Goal: Task Accomplishment & Management: Use online tool/utility

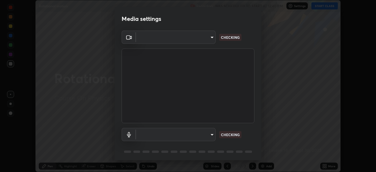
scroll to position [21, 0]
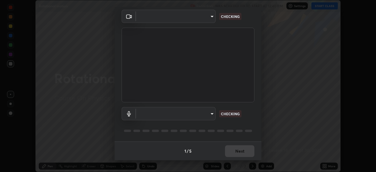
type input "bbfd6cf7026d504dd468edf870e60777175f15071da0e6f82e0d5b970fd68df4"
type input "communications"
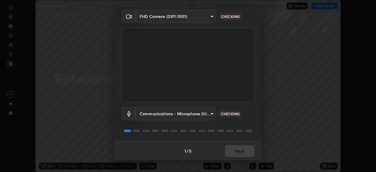
click at [232, 149] on div "1 / 5 Next" at bounding box center [188, 150] width 147 height 19
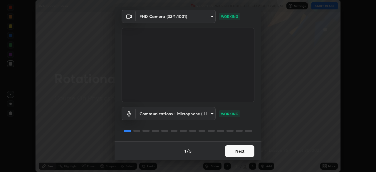
click at [240, 149] on button "Next" at bounding box center [239, 151] width 29 height 12
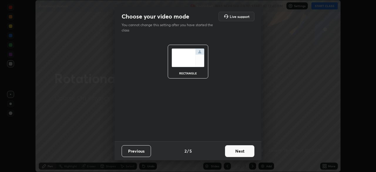
click at [240, 150] on button "Next" at bounding box center [239, 151] width 29 height 12
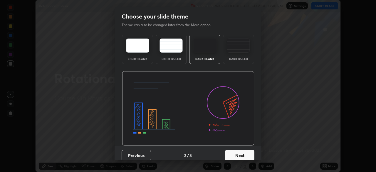
click at [239, 151] on button "Next" at bounding box center [239, 156] width 29 height 12
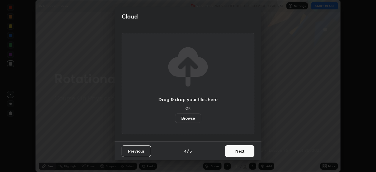
click at [239, 152] on button "Next" at bounding box center [239, 151] width 29 height 12
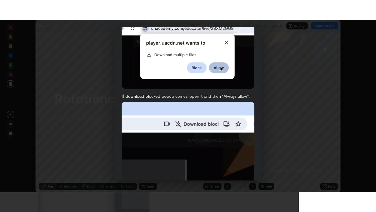
scroll to position [141, 0]
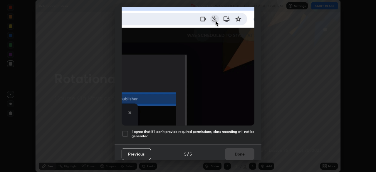
click at [124, 130] on div at bounding box center [125, 133] width 7 height 7
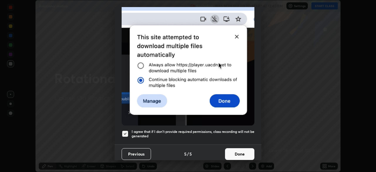
click at [227, 148] on button "Done" at bounding box center [239, 154] width 29 height 12
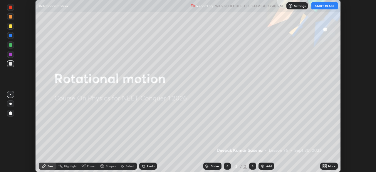
click at [323, 165] on icon at bounding box center [323, 164] width 1 height 1
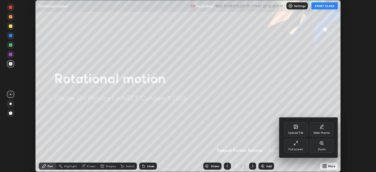
click at [300, 144] on div "Full screen" at bounding box center [296, 146] width 24 height 14
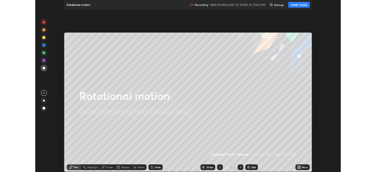
scroll to position [212, 376]
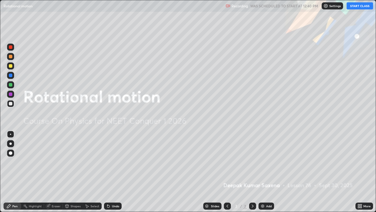
click at [351, 5] on button "START CLASS" at bounding box center [360, 5] width 26 height 7
click at [265, 172] on div "Add" at bounding box center [267, 205] width 16 height 7
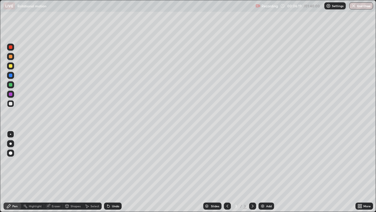
click at [261, 172] on img at bounding box center [262, 205] width 5 height 5
click at [73, 172] on div "Shapes" at bounding box center [76, 205] width 10 height 3
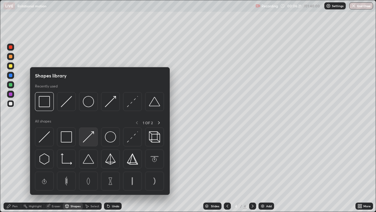
click at [87, 137] on img at bounding box center [88, 136] width 11 height 11
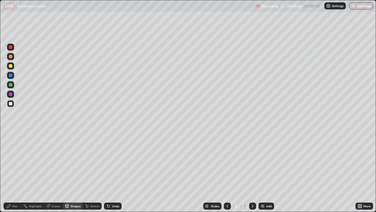
click at [72, 172] on div "Shapes" at bounding box center [76, 205] width 10 height 3
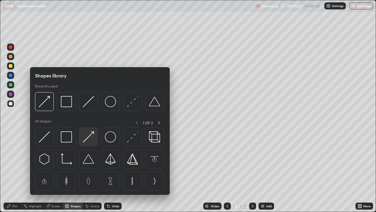
click at [87, 139] on img at bounding box center [88, 136] width 11 height 11
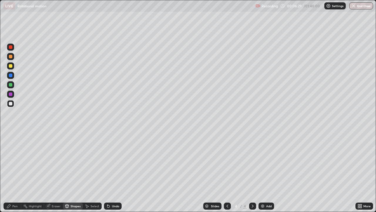
click at [16, 172] on div "Pen" at bounding box center [13, 205] width 18 height 7
click at [14, 65] on div at bounding box center [10, 65] width 7 height 7
click at [267, 172] on div "Add" at bounding box center [269, 205] width 6 height 3
click at [71, 172] on div "Shapes" at bounding box center [76, 205] width 10 height 3
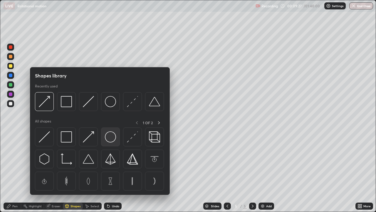
click at [111, 134] on img at bounding box center [110, 136] width 11 height 11
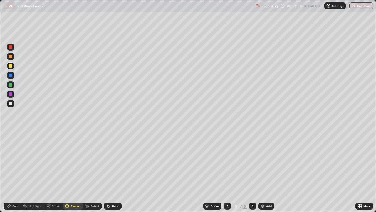
click at [75, 172] on div "Shapes" at bounding box center [76, 205] width 10 height 3
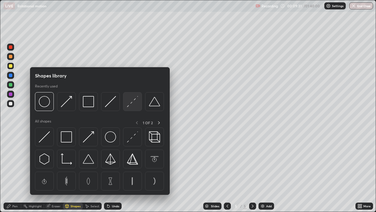
click at [132, 102] on img at bounding box center [132, 101] width 11 height 11
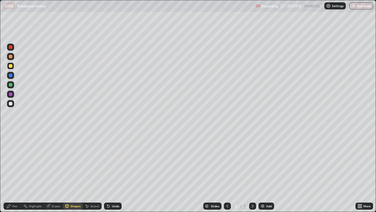
click at [11, 105] on div at bounding box center [11, 104] width 4 height 4
click at [56, 172] on div "Eraser" at bounding box center [56, 205] width 9 height 3
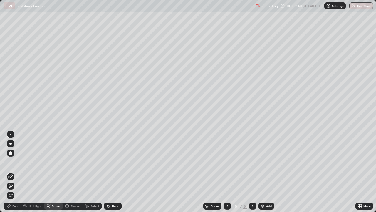
click at [73, 172] on div "Shapes" at bounding box center [76, 205] width 10 height 3
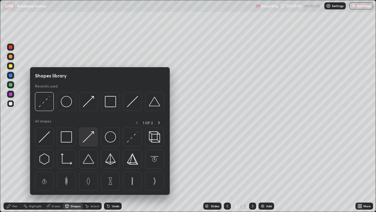
click at [87, 135] on img at bounding box center [88, 136] width 11 height 11
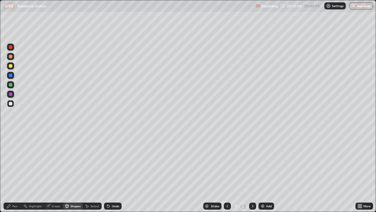
click at [18, 172] on div "Pen" at bounding box center [13, 205] width 18 height 7
click at [73, 172] on div "Shapes" at bounding box center [76, 205] width 10 height 3
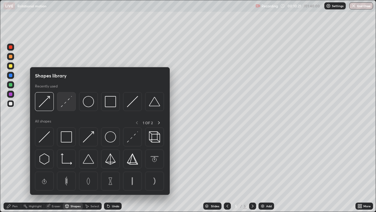
click at [64, 103] on img at bounding box center [66, 101] width 11 height 11
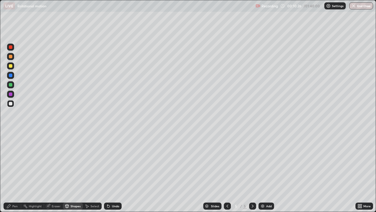
click at [18, 172] on div "Pen" at bounding box center [13, 205] width 18 height 7
click at [54, 172] on div "Eraser" at bounding box center [56, 205] width 9 height 3
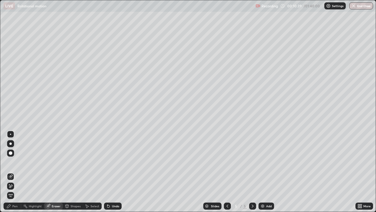
click at [11, 134] on div at bounding box center [10, 133] width 1 height 1
click at [76, 172] on div "Shapes" at bounding box center [76, 205] width 10 height 3
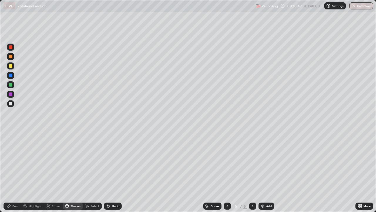
click at [17, 172] on div "Pen" at bounding box center [14, 205] width 5 height 3
click at [76, 172] on div "Shapes" at bounding box center [76, 205] width 10 height 3
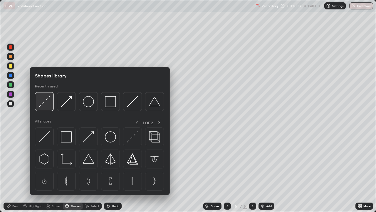
click at [47, 101] on img at bounding box center [44, 101] width 11 height 11
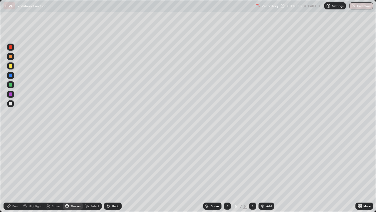
click at [11, 76] on div at bounding box center [11, 75] width 4 height 4
click at [68, 172] on icon at bounding box center [67, 206] width 3 height 4
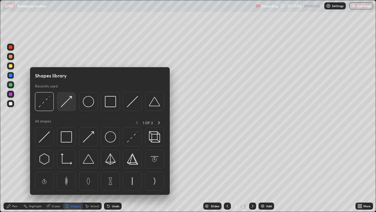
click at [68, 106] on img at bounding box center [66, 101] width 11 height 11
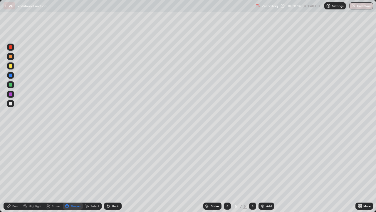
click at [19, 172] on div "Pen" at bounding box center [13, 205] width 18 height 7
click at [73, 172] on div "Shapes" at bounding box center [76, 205] width 10 height 3
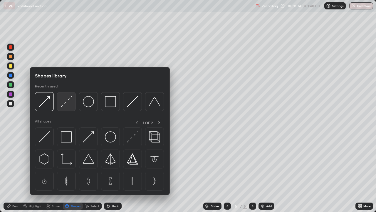
click at [67, 104] on img at bounding box center [66, 101] width 11 height 11
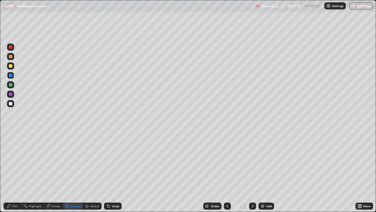
click at [16, 172] on div "Pen" at bounding box center [14, 205] width 5 height 3
click at [14, 172] on div "Pen" at bounding box center [14, 205] width 5 height 3
click at [11, 103] on div at bounding box center [11, 104] width 4 height 4
click at [16, 172] on div "Pen" at bounding box center [14, 205] width 5 height 3
click at [10, 76] on div at bounding box center [11, 75] width 4 height 4
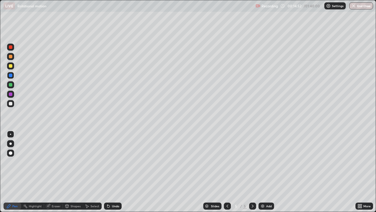
click at [11, 67] on div at bounding box center [11, 66] width 4 height 4
click at [112, 172] on div "Undo" at bounding box center [115, 205] width 7 height 3
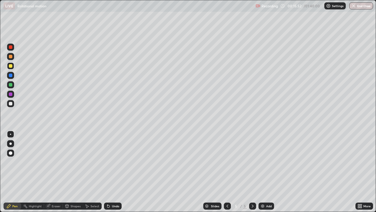
click at [112, 172] on div "Undo" at bounding box center [115, 205] width 7 height 3
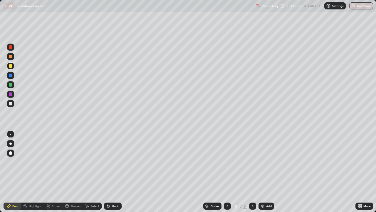
click at [113, 172] on div "Undo" at bounding box center [115, 205] width 7 height 3
click at [266, 172] on div "Add" at bounding box center [269, 205] width 6 height 3
click at [13, 103] on div at bounding box center [10, 103] width 7 height 7
click at [74, 172] on div "Shapes" at bounding box center [76, 205] width 10 height 3
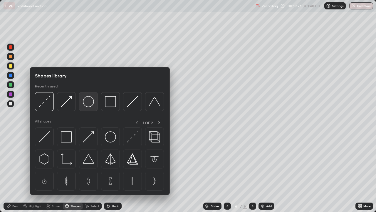
click at [87, 105] on img at bounding box center [88, 101] width 11 height 11
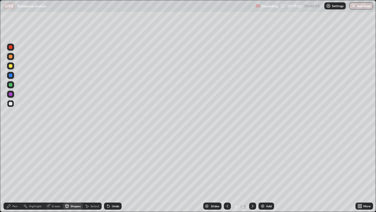
click at [71, 172] on div "Shapes" at bounding box center [73, 205] width 20 height 7
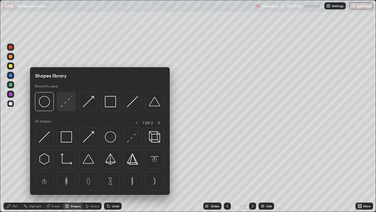
click at [65, 105] on img at bounding box center [66, 101] width 11 height 11
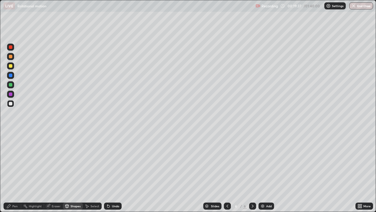
click at [15, 172] on div "Pen" at bounding box center [14, 205] width 5 height 3
click at [73, 172] on div "Shapes" at bounding box center [76, 205] width 10 height 3
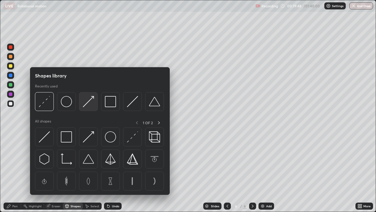
click at [87, 106] on img at bounding box center [88, 101] width 11 height 11
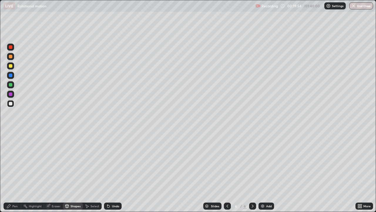
click at [19, 172] on div "Pen" at bounding box center [13, 205] width 18 height 7
click at [114, 172] on div "Undo" at bounding box center [115, 205] width 7 height 3
click at [266, 172] on div "Add" at bounding box center [269, 205] width 6 height 3
click at [227, 172] on icon at bounding box center [227, 205] width 5 height 5
click at [252, 172] on div at bounding box center [252, 205] width 7 height 7
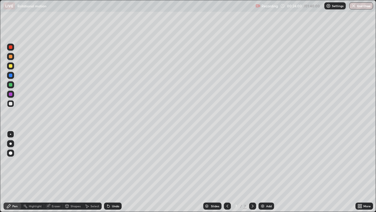
click at [267, 172] on div "Add" at bounding box center [269, 205] width 6 height 3
click at [227, 172] on icon at bounding box center [227, 205] width 5 height 5
click at [252, 172] on icon at bounding box center [252, 205] width 5 height 5
click at [227, 172] on icon at bounding box center [227, 205] width 5 height 5
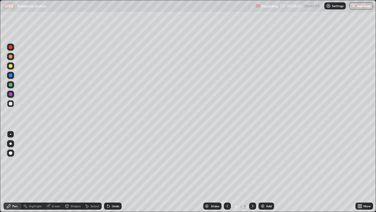
click at [252, 172] on icon at bounding box center [252, 205] width 5 height 5
click at [227, 172] on icon at bounding box center [227, 205] width 5 height 5
click at [252, 172] on div at bounding box center [252, 205] width 7 height 7
click at [226, 172] on icon at bounding box center [227, 205] width 5 height 5
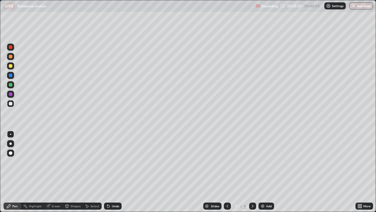
click at [226, 172] on icon at bounding box center [227, 205] width 5 height 5
click at [251, 172] on icon at bounding box center [252, 205] width 5 height 5
click at [252, 172] on icon at bounding box center [252, 205] width 5 height 5
click at [225, 172] on icon at bounding box center [227, 205] width 5 height 5
click at [226, 172] on icon at bounding box center [227, 205] width 5 height 5
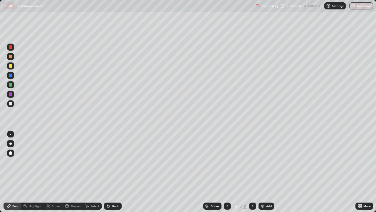
click at [252, 172] on icon at bounding box center [252, 205] width 5 height 5
click at [251, 172] on icon at bounding box center [252, 205] width 5 height 5
click at [263, 172] on img at bounding box center [262, 205] width 5 height 5
click at [11, 66] on div at bounding box center [11, 66] width 4 height 4
click at [69, 172] on div "Shapes" at bounding box center [73, 205] width 20 height 7
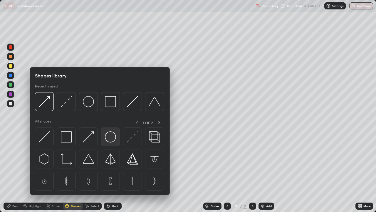
click at [109, 135] on img at bounding box center [110, 136] width 11 height 11
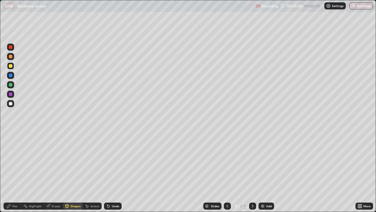
click at [16, 172] on div "Pen" at bounding box center [14, 205] width 5 height 3
click at [72, 172] on div "Shapes" at bounding box center [76, 205] width 10 height 3
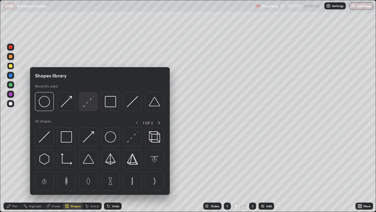
click at [88, 105] on img at bounding box center [88, 101] width 11 height 11
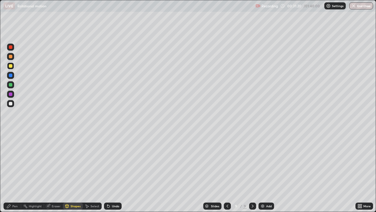
click at [16, 172] on div "Pen" at bounding box center [14, 205] width 5 height 3
click at [73, 172] on div "Shapes" at bounding box center [76, 205] width 10 height 3
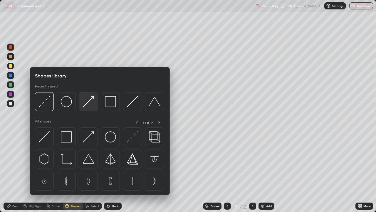
click at [85, 105] on img at bounding box center [88, 101] width 11 height 11
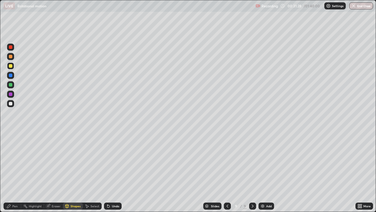
click at [12, 103] on div at bounding box center [11, 104] width 4 height 4
click at [13, 172] on div "Pen" at bounding box center [14, 205] width 5 height 3
click at [112, 172] on div "Undo" at bounding box center [115, 205] width 7 height 3
click at [264, 172] on img at bounding box center [262, 205] width 5 height 5
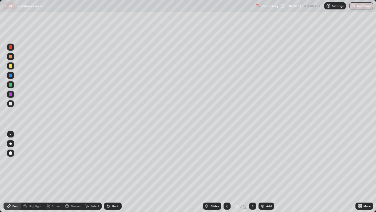
click at [74, 172] on div "Shapes" at bounding box center [76, 205] width 10 height 3
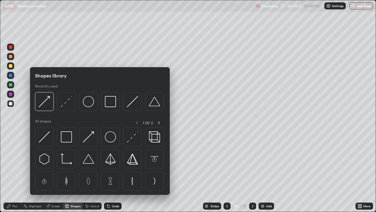
click at [79, 69] on div "Shapes library Recently used All shapes 1 OF 2" at bounding box center [100, 131] width 140 height 128
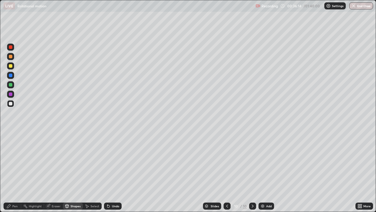
click at [15, 172] on div "Pen" at bounding box center [14, 205] width 5 height 3
click at [76, 172] on div "Shapes" at bounding box center [76, 205] width 10 height 3
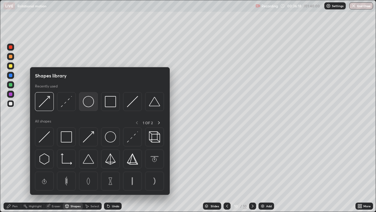
click at [91, 103] on img at bounding box center [88, 101] width 11 height 11
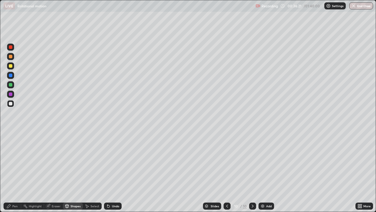
click at [69, 172] on icon at bounding box center [67, 205] width 5 height 5
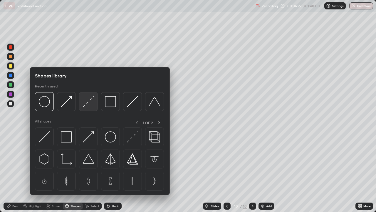
click at [86, 106] on img at bounding box center [88, 101] width 11 height 11
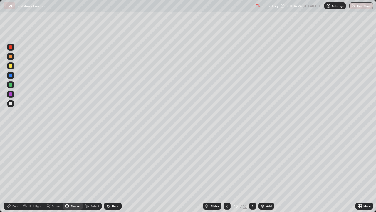
click at [16, 172] on div "Pen" at bounding box center [13, 205] width 18 height 7
click at [76, 172] on div "Shapes" at bounding box center [76, 205] width 10 height 3
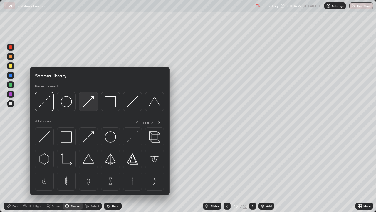
click at [91, 101] on img at bounding box center [88, 101] width 11 height 11
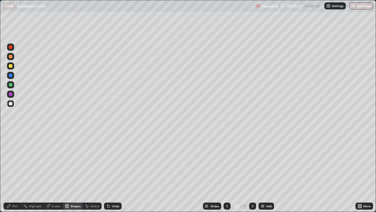
click at [13, 172] on div "Pen" at bounding box center [14, 205] width 5 height 3
click at [76, 172] on div "Shapes" at bounding box center [76, 205] width 10 height 3
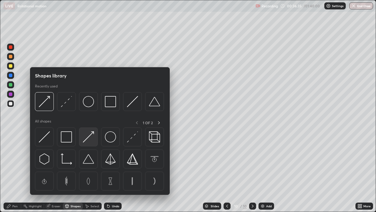
click at [86, 133] on img at bounding box center [88, 136] width 11 height 11
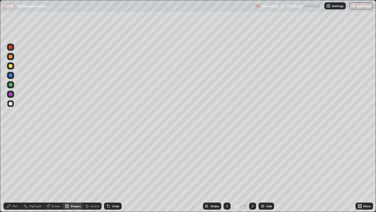
click at [18, 172] on div "Pen" at bounding box center [13, 205] width 18 height 7
click at [263, 172] on img at bounding box center [262, 205] width 5 height 5
click at [75, 172] on div "Shapes" at bounding box center [76, 205] width 10 height 3
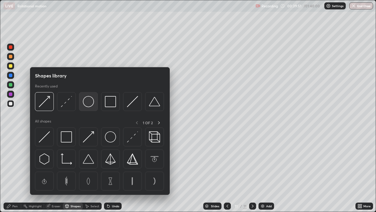
click at [89, 106] on img at bounding box center [88, 101] width 11 height 11
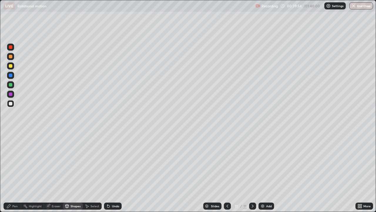
click at [73, 172] on div "Shapes" at bounding box center [76, 205] width 10 height 3
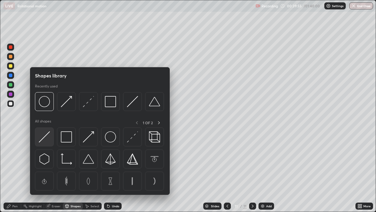
click at [46, 136] on img at bounding box center [44, 136] width 11 height 11
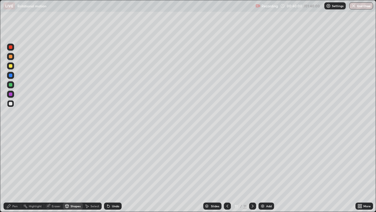
click at [66, 172] on icon at bounding box center [67, 205] width 3 height 1
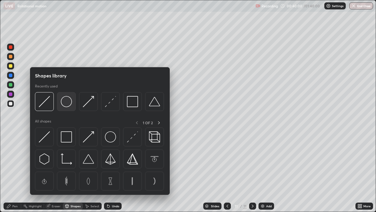
click at [71, 104] on img at bounding box center [66, 101] width 11 height 11
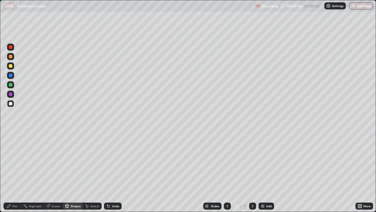
click at [75, 172] on div "Shapes" at bounding box center [76, 205] width 10 height 3
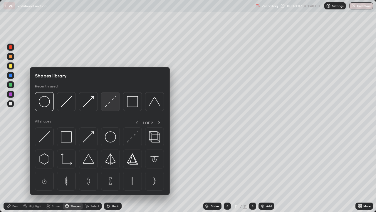
click at [107, 103] on img at bounding box center [110, 101] width 11 height 11
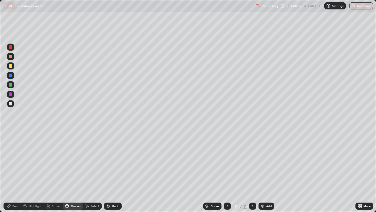
click at [15, 172] on div "Pen" at bounding box center [13, 205] width 18 height 7
click at [11, 103] on div at bounding box center [11, 104] width 4 height 4
click at [11, 65] on div at bounding box center [11, 66] width 4 height 4
click at [111, 172] on div "Undo" at bounding box center [113, 205] width 18 height 7
click at [113, 172] on div "Undo" at bounding box center [115, 205] width 7 height 3
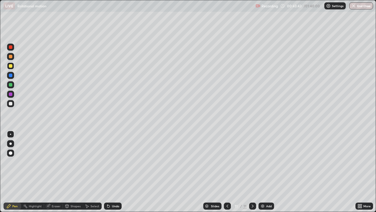
click at [265, 172] on div "Add" at bounding box center [267, 205] width 16 height 7
click at [225, 172] on icon at bounding box center [227, 205] width 5 height 5
click at [263, 172] on img at bounding box center [262, 205] width 5 height 5
click at [67, 172] on icon at bounding box center [67, 206] width 0 height 2
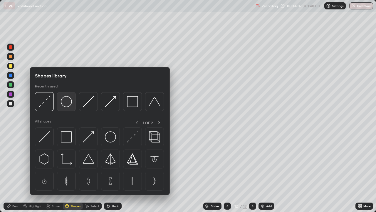
click at [69, 104] on img at bounding box center [66, 101] width 11 height 11
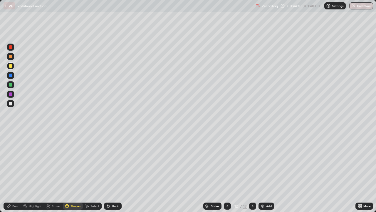
click at [73, 172] on div "Shapes" at bounding box center [76, 205] width 10 height 3
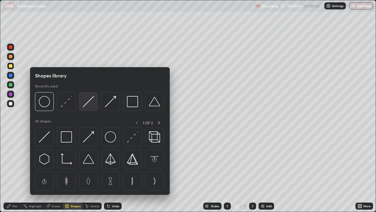
click at [88, 104] on img at bounding box center [88, 101] width 11 height 11
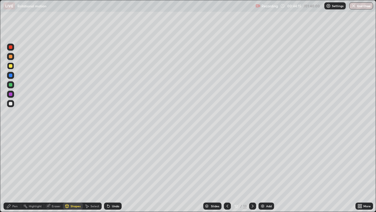
click at [72, 172] on div "Shapes" at bounding box center [76, 205] width 10 height 3
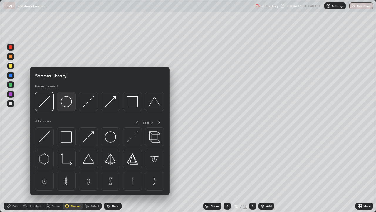
click at [68, 104] on img at bounding box center [66, 101] width 11 height 11
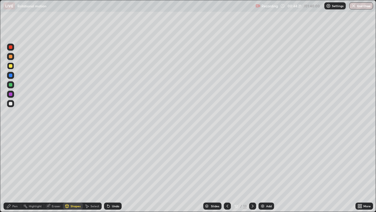
click at [11, 104] on div at bounding box center [11, 104] width 4 height 4
click at [113, 172] on div "Undo" at bounding box center [115, 205] width 7 height 3
click at [13, 172] on div "Pen" at bounding box center [14, 205] width 5 height 3
click at [76, 172] on div "Shapes" at bounding box center [76, 205] width 10 height 3
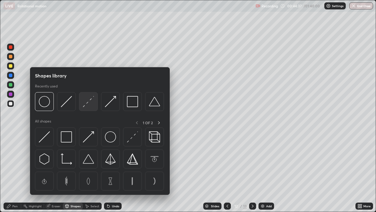
click at [84, 103] on img at bounding box center [88, 101] width 11 height 11
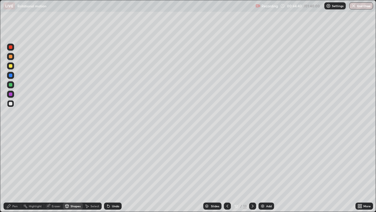
click at [17, 172] on div "Pen" at bounding box center [14, 205] width 5 height 3
click at [265, 172] on div "Add" at bounding box center [267, 205] width 16 height 7
click at [73, 172] on div "Shapes" at bounding box center [76, 205] width 10 height 3
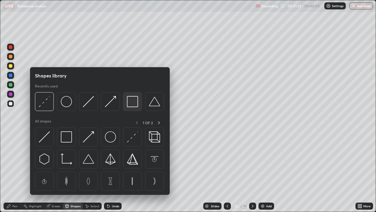
click at [128, 103] on img at bounding box center [132, 101] width 11 height 11
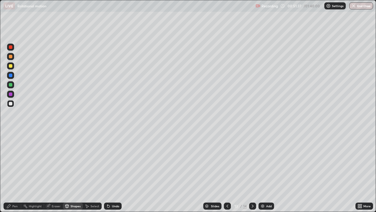
click at [14, 172] on div "Pen" at bounding box center [13, 205] width 18 height 7
click at [12, 67] on div at bounding box center [11, 66] width 4 height 4
click at [11, 75] on div at bounding box center [11, 75] width 4 height 4
click at [260, 172] on img at bounding box center [262, 205] width 5 height 5
click at [11, 103] on div at bounding box center [11, 104] width 4 height 4
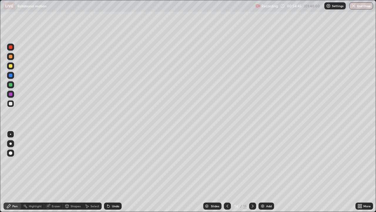
click at [74, 172] on div "Shapes" at bounding box center [76, 205] width 10 height 3
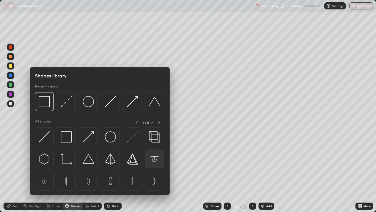
click at [154, 159] on img at bounding box center [154, 158] width 11 height 11
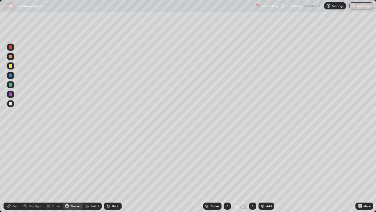
click at [113, 172] on div "Undo" at bounding box center [115, 205] width 7 height 3
click at [17, 172] on div "Pen" at bounding box center [14, 205] width 5 height 3
click at [73, 172] on div "Shapes" at bounding box center [73, 205] width 20 height 7
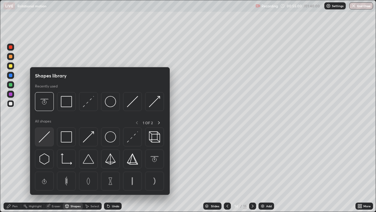
click at [43, 136] on img at bounding box center [44, 136] width 11 height 11
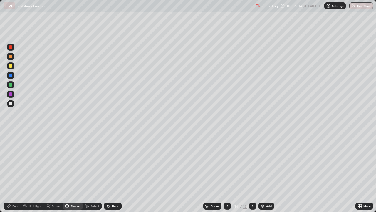
click at [12, 172] on div "Pen" at bounding box center [14, 205] width 5 height 3
click at [268, 172] on div "Add" at bounding box center [269, 205] width 6 height 3
click at [72, 172] on div "Shapes" at bounding box center [76, 205] width 10 height 3
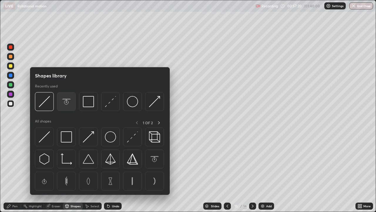
click at [66, 105] on img at bounding box center [66, 101] width 11 height 11
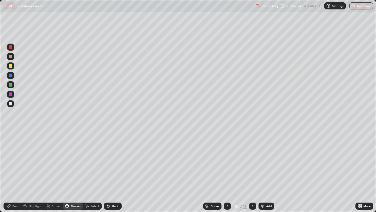
click at [15, 172] on div "Pen" at bounding box center [14, 205] width 5 height 3
click at [73, 172] on div "Shapes" at bounding box center [76, 205] width 10 height 3
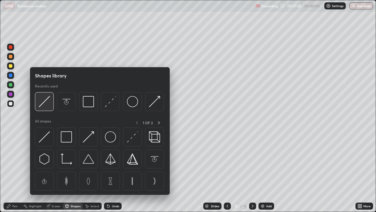
click at [47, 103] on img at bounding box center [44, 101] width 11 height 11
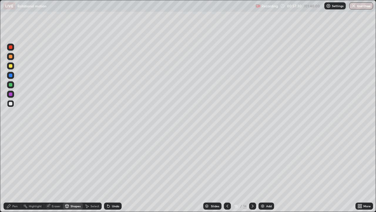
click at [17, 172] on div "Pen" at bounding box center [14, 205] width 5 height 3
click at [10, 103] on div at bounding box center [11, 104] width 4 height 4
click at [10, 67] on div at bounding box center [11, 66] width 4 height 4
click at [12, 67] on div at bounding box center [10, 65] width 7 height 7
click at [115, 172] on div "Undo" at bounding box center [115, 205] width 7 height 3
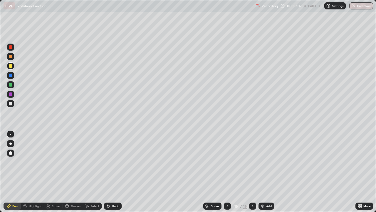
click at [117, 172] on div "Undo" at bounding box center [113, 205] width 18 height 7
click at [116, 172] on div "Undo" at bounding box center [115, 205] width 7 height 3
click at [115, 172] on div "Undo" at bounding box center [115, 205] width 7 height 3
click at [114, 172] on div "Undo" at bounding box center [115, 205] width 7 height 3
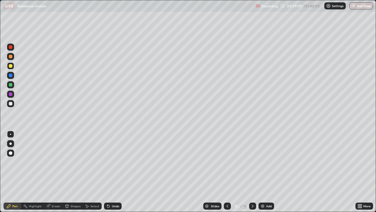
click at [114, 172] on div "Undo" at bounding box center [115, 205] width 7 height 3
click at [73, 172] on div "Shapes" at bounding box center [73, 205] width 20 height 7
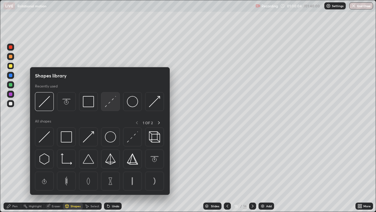
click at [111, 103] on img at bounding box center [110, 101] width 11 height 11
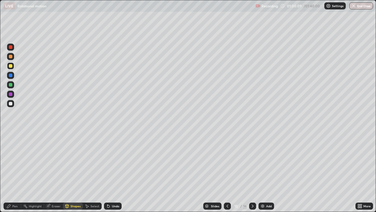
click at [18, 172] on div "Pen" at bounding box center [13, 205] width 18 height 7
click at [54, 172] on div "Eraser" at bounding box center [53, 205] width 19 height 7
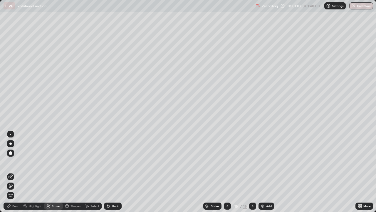
click at [16, 172] on div "Pen" at bounding box center [14, 205] width 5 height 3
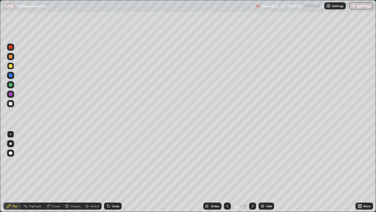
click at [55, 172] on div "Eraser" at bounding box center [53, 205] width 19 height 7
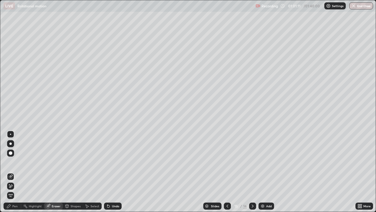
click at [18, 172] on div "Pen" at bounding box center [13, 205] width 18 height 7
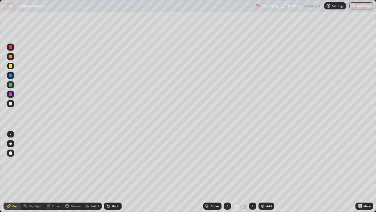
click at [56, 172] on div "Eraser" at bounding box center [56, 205] width 9 height 3
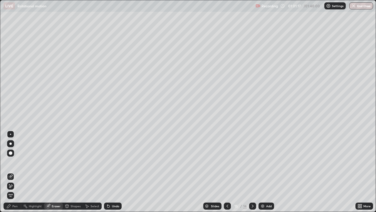
click at [14, 172] on div "Pen" at bounding box center [13, 205] width 18 height 7
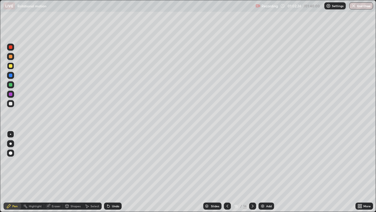
click at [267, 172] on div "Add" at bounding box center [269, 205] width 6 height 3
click at [227, 172] on icon at bounding box center [227, 205] width 5 height 5
click at [265, 172] on div "Add" at bounding box center [267, 205] width 16 height 7
click at [227, 172] on icon at bounding box center [227, 205] width 5 height 5
click at [253, 172] on icon at bounding box center [252, 205] width 5 height 5
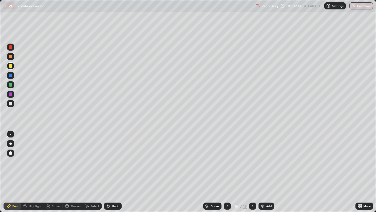
click at [252, 172] on icon at bounding box center [252, 205] width 5 height 5
click at [227, 172] on icon at bounding box center [228, 205] width 2 height 3
click at [227, 172] on icon at bounding box center [227, 205] width 5 height 5
click at [253, 172] on icon at bounding box center [252, 205] width 5 height 5
click at [227, 172] on div at bounding box center [227, 206] width 7 height 12
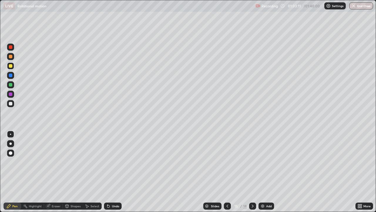
click at [252, 172] on icon at bounding box center [252, 205] width 5 height 5
click at [226, 172] on icon at bounding box center [227, 205] width 5 height 5
click at [250, 172] on div at bounding box center [252, 205] width 7 height 7
click at [227, 172] on icon at bounding box center [227, 205] width 5 height 5
click at [252, 172] on icon at bounding box center [252, 205] width 5 height 5
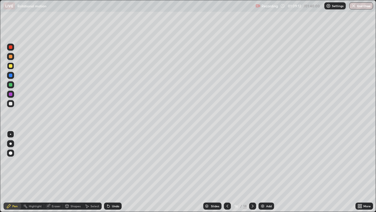
click at [56, 172] on div "Eraser" at bounding box center [56, 205] width 9 height 3
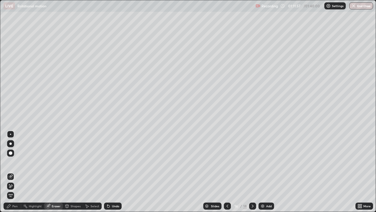
click at [16, 172] on div "Pen" at bounding box center [14, 205] width 5 height 3
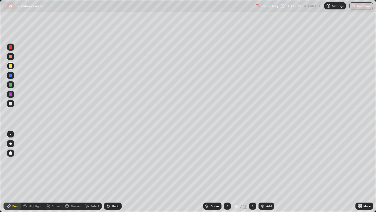
click at [262, 172] on img at bounding box center [262, 205] width 5 height 5
click at [57, 172] on div "Eraser" at bounding box center [56, 205] width 9 height 3
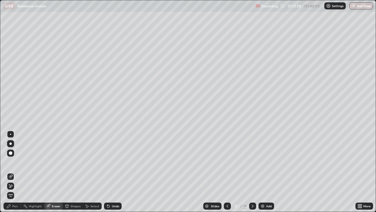
click at [14, 172] on div "Pen" at bounding box center [14, 205] width 5 height 3
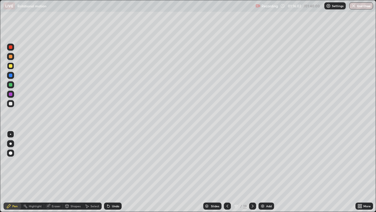
click at [53, 172] on div "Eraser" at bounding box center [56, 205] width 9 height 3
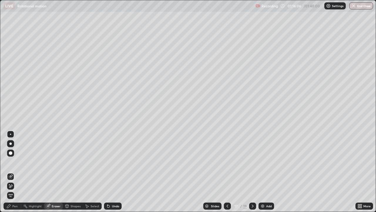
click at [17, 172] on div "Pen" at bounding box center [13, 205] width 18 height 7
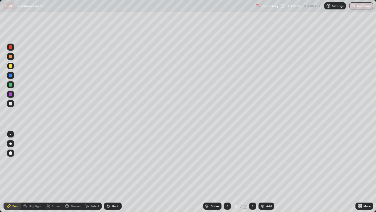
click at [264, 172] on img at bounding box center [262, 205] width 5 height 5
click at [226, 172] on icon at bounding box center [227, 205] width 5 height 5
click at [264, 172] on img at bounding box center [263, 205] width 5 height 5
click at [268, 172] on div "Add" at bounding box center [269, 205] width 6 height 3
click at [263, 172] on img at bounding box center [262, 205] width 5 height 5
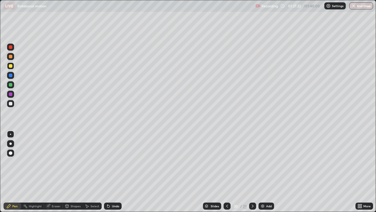
click at [53, 172] on div "Eraser" at bounding box center [56, 205] width 9 height 3
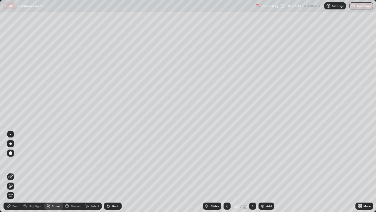
click at [14, 172] on div "Pen" at bounding box center [14, 205] width 5 height 3
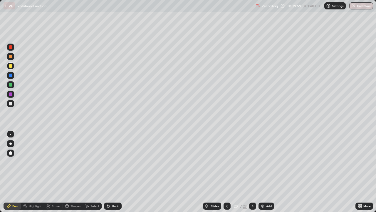
click at [114, 172] on div "Undo" at bounding box center [115, 205] width 7 height 3
click at [115, 172] on div "Undo" at bounding box center [115, 205] width 7 height 3
click at [359, 8] on button "End Class" at bounding box center [361, 5] width 24 height 7
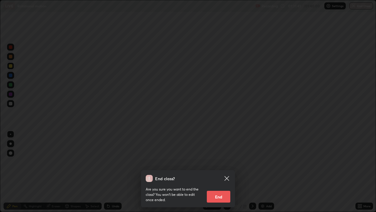
click at [227, 172] on button "End" at bounding box center [219, 196] width 24 height 12
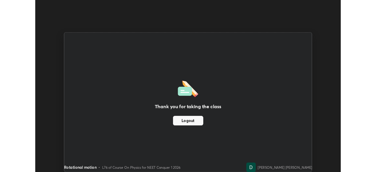
scroll to position [29216, 29012]
